Goal: Information Seeking & Learning: Find specific page/section

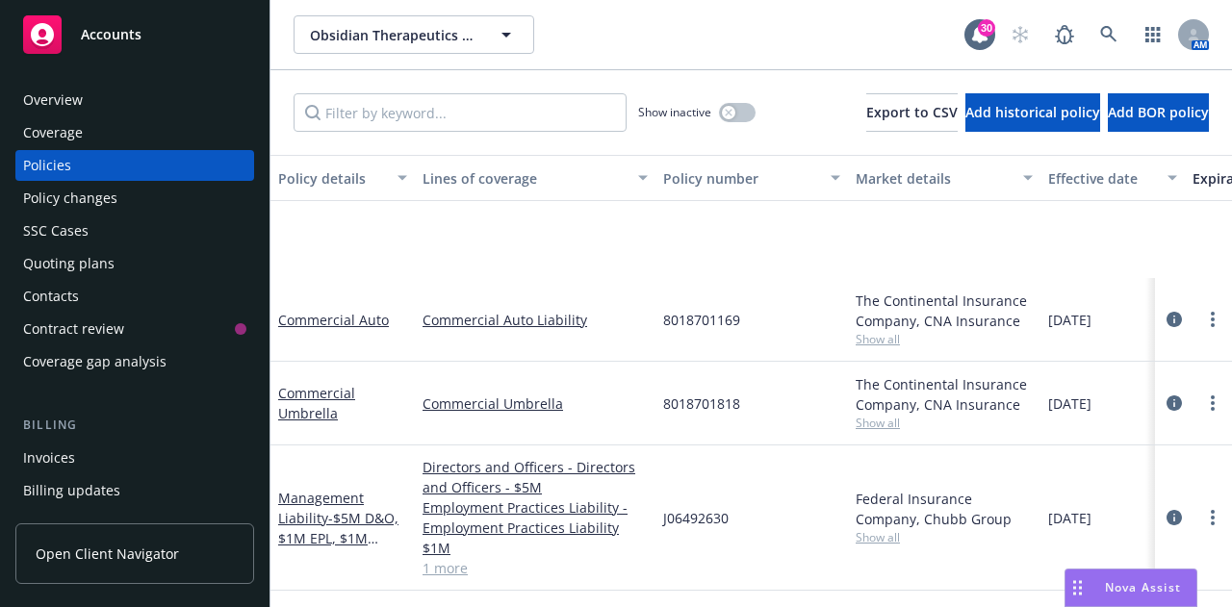
scroll to position [195, 0]
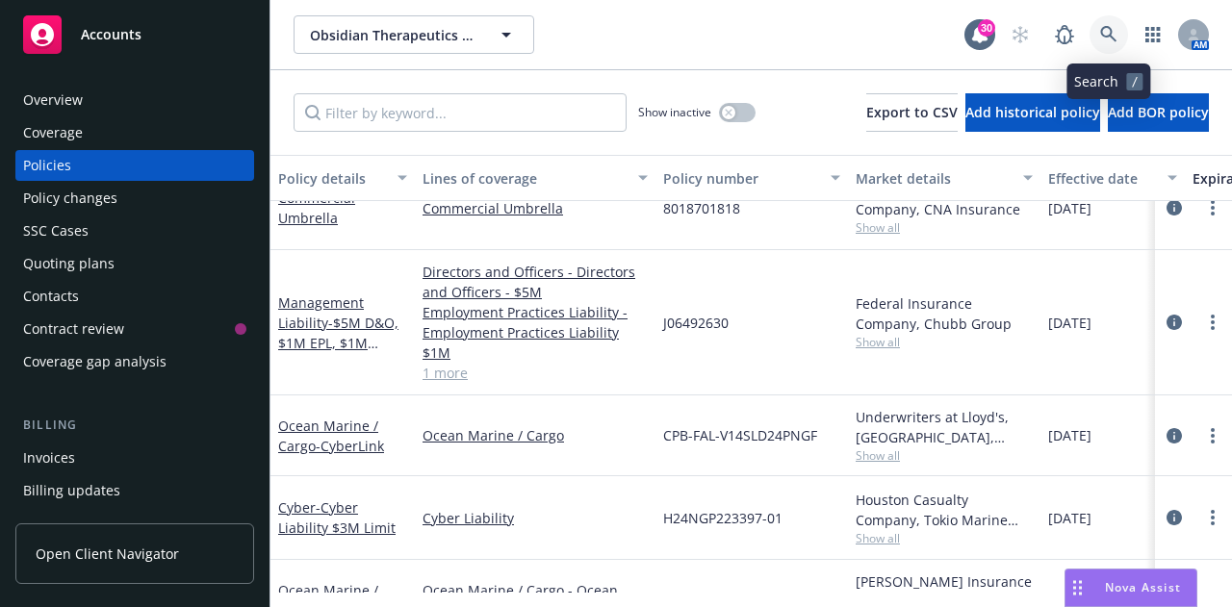
click at [1097, 44] on link at bounding box center [1108, 34] width 38 height 38
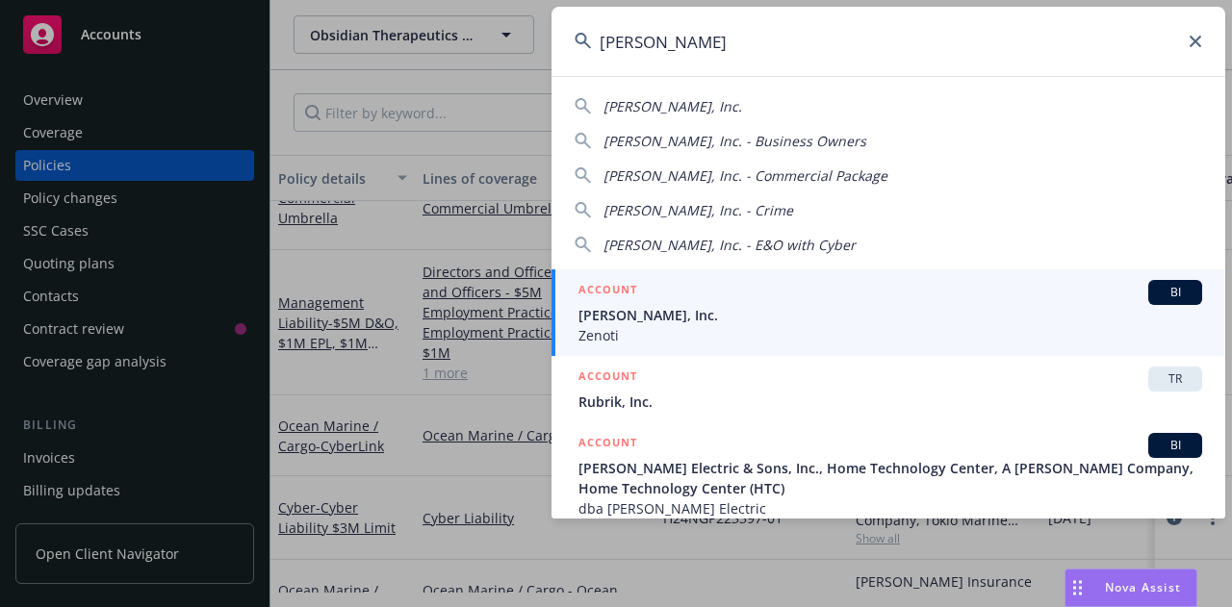
type input "[PERSON_NAME]"
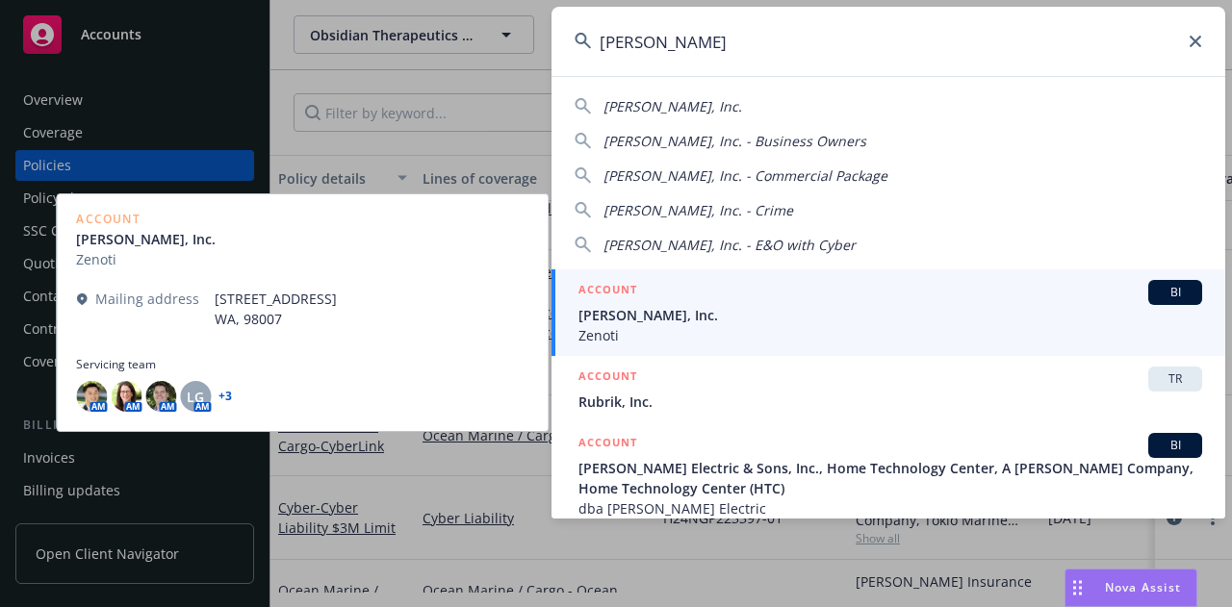
click at [717, 333] on span "Zenoti" at bounding box center [890, 335] width 624 height 20
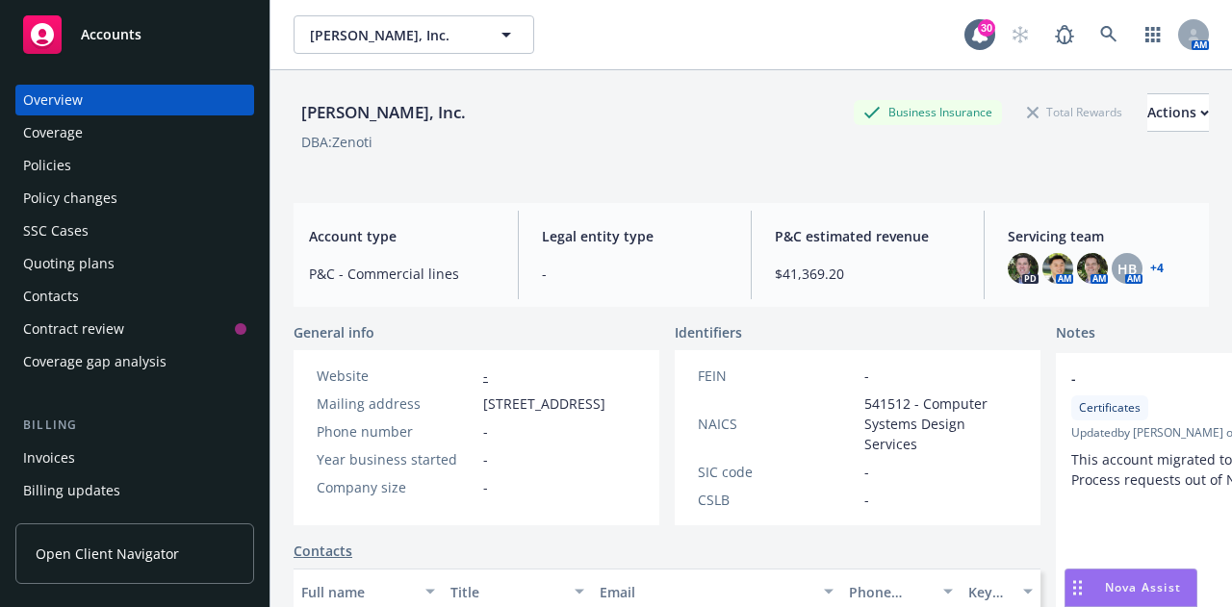
click at [86, 171] on div "Policies" at bounding box center [134, 165] width 223 height 31
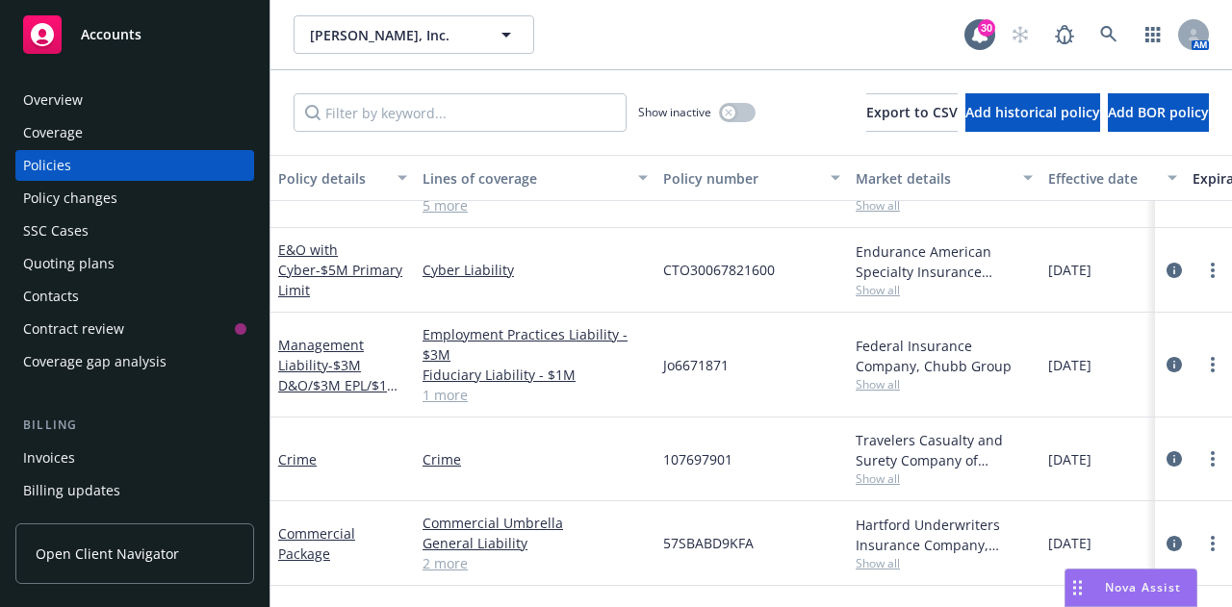
scroll to position [450, 0]
click at [320, 366] on link "Management Liability - $3M D&O/$3M EPL/$1M FID" at bounding box center [338, 374] width 121 height 79
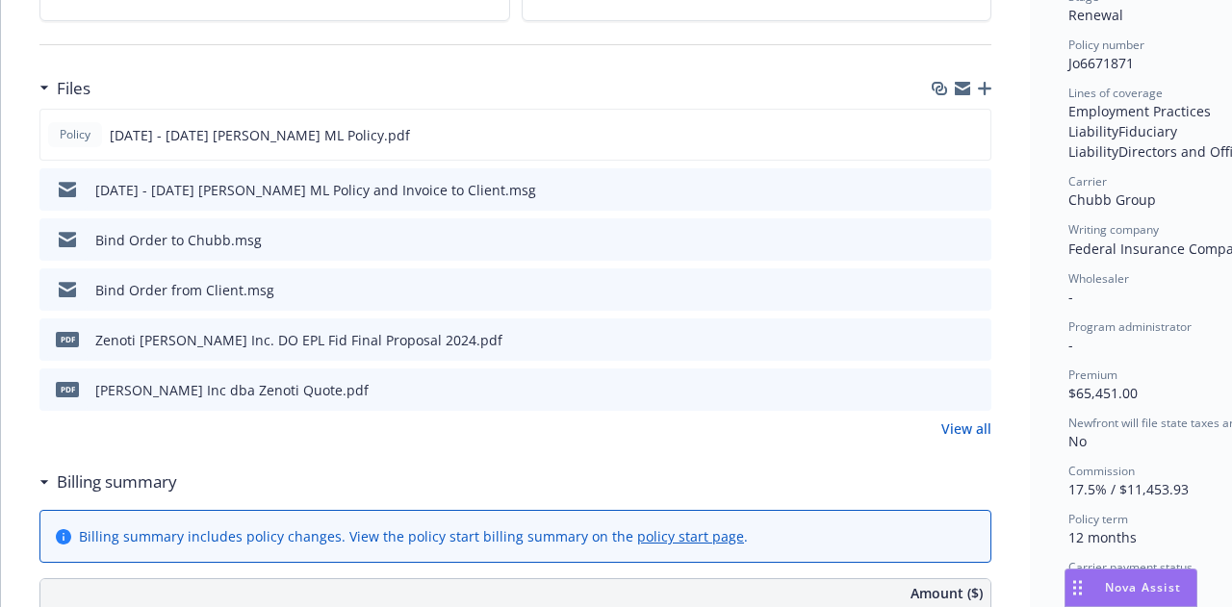
scroll to position [463, 0]
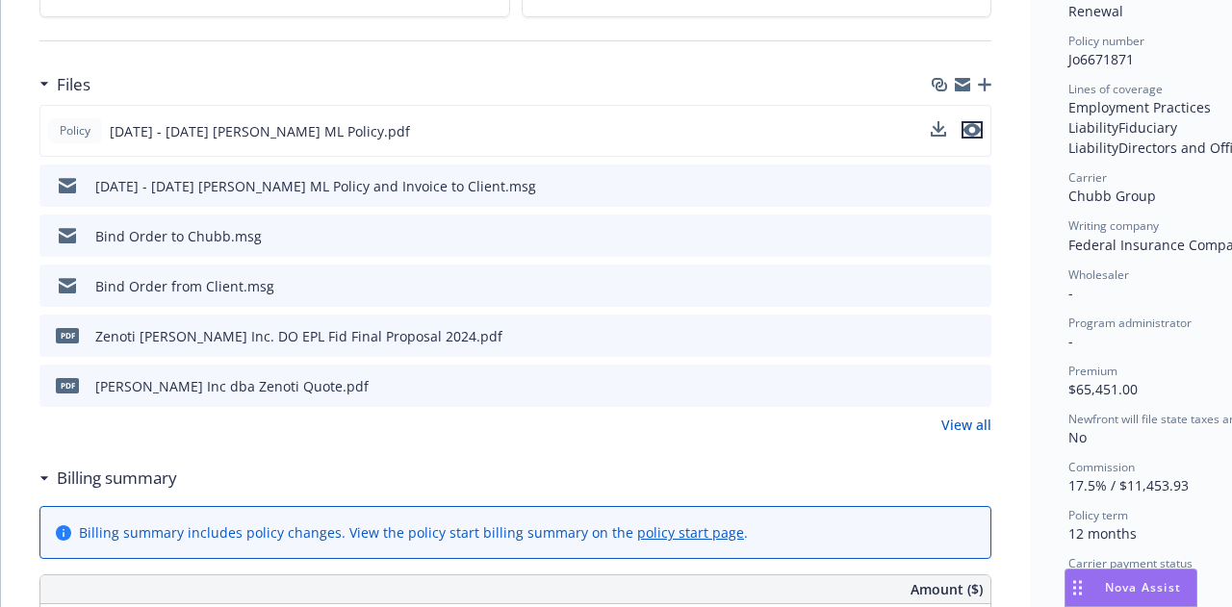
click at [970, 132] on icon "preview file" at bounding box center [971, 129] width 17 height 13
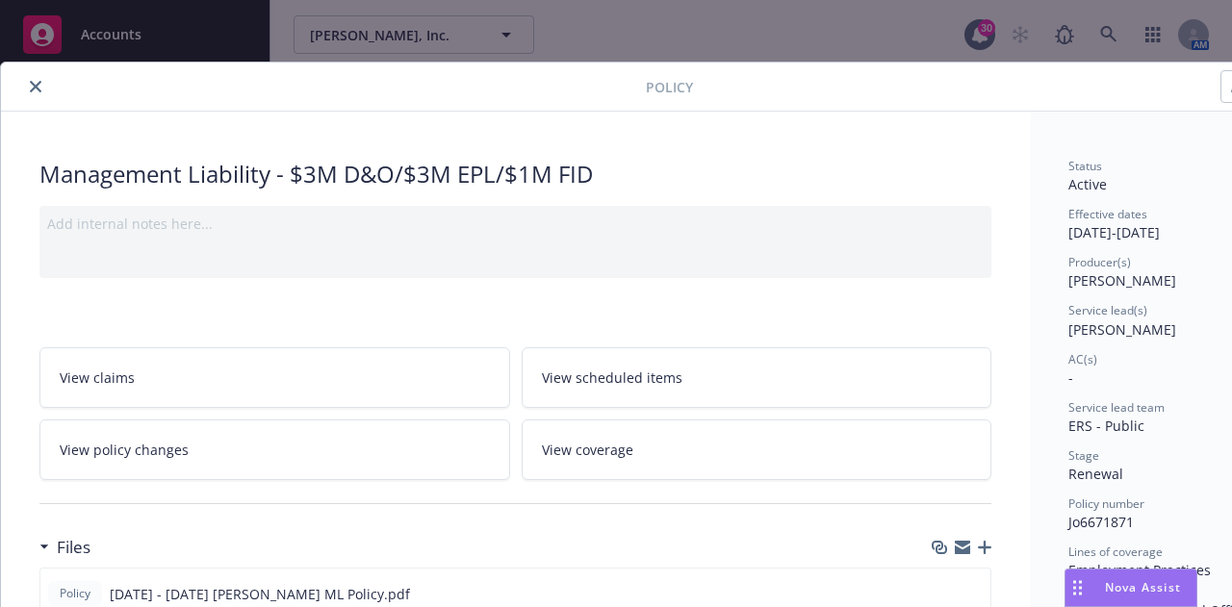
click at [31, 82] on icon "close" at bounding box center [36, 87] width 12 height 12
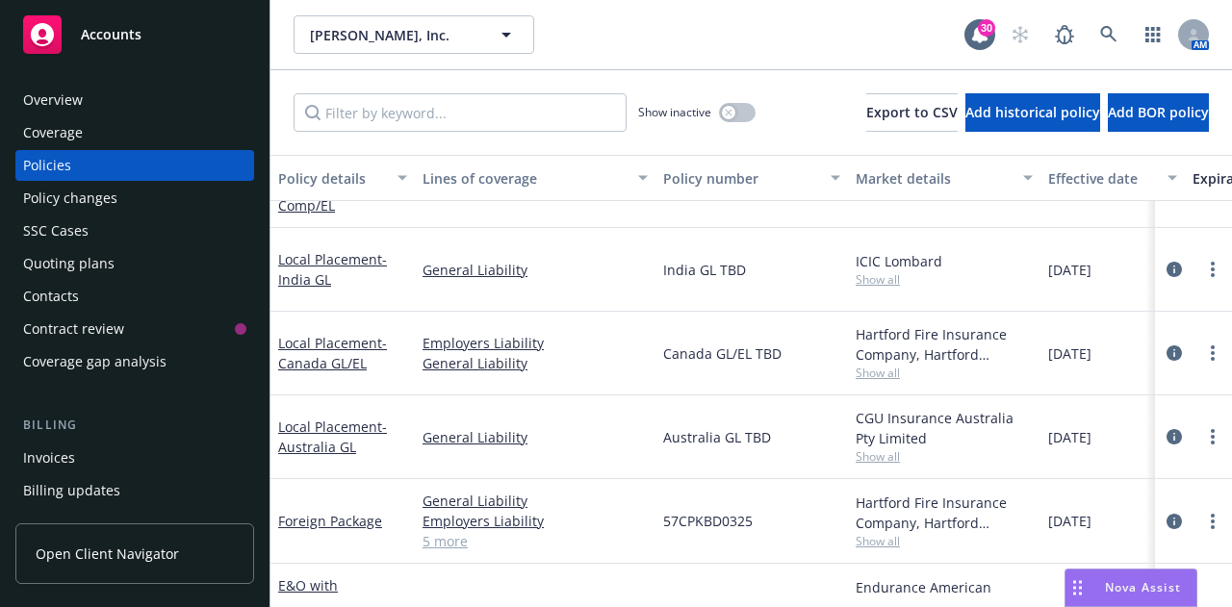
scroll to position [142, 0]
